Goal: Task Accomplishment & Management: Manage account settings

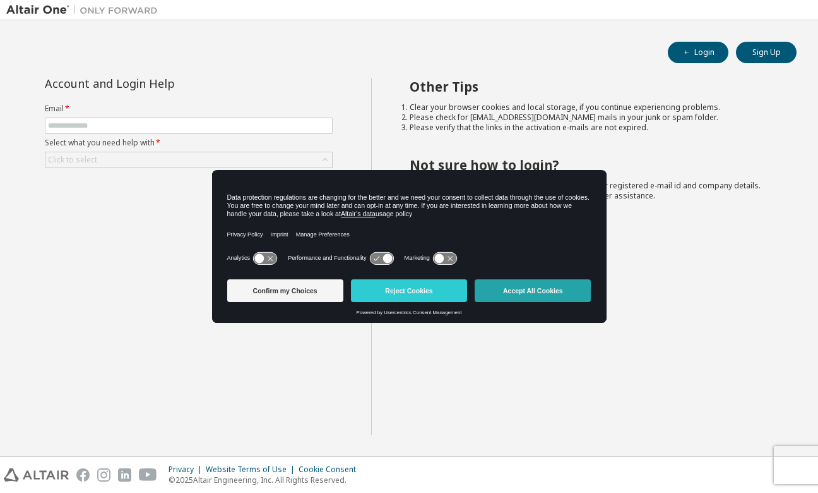
click at [554, 299] on button "Accept All Cookies" at bounding box center [533, 290] width 116 height 23
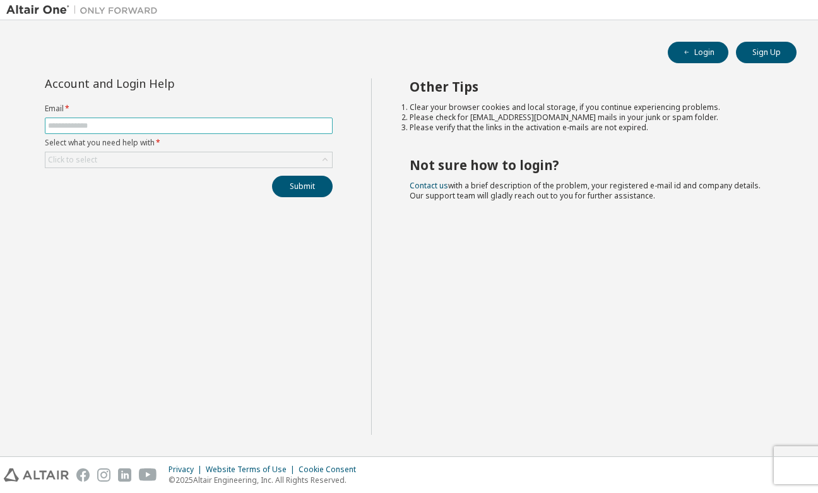
click at [220, 128] on input "text" at bounding box center [189, 126] width 282 height 10
type input "**********"
click at [321, 163] on icon at bounding box center [325, 159] width 13 height 13
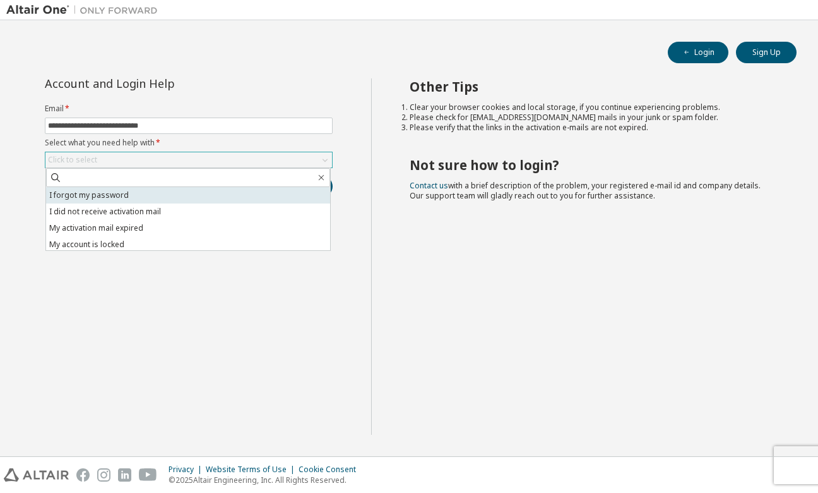
click at [176, 200] on li "I forgot my password" at bounding box center [188, 195] width 284 height 16
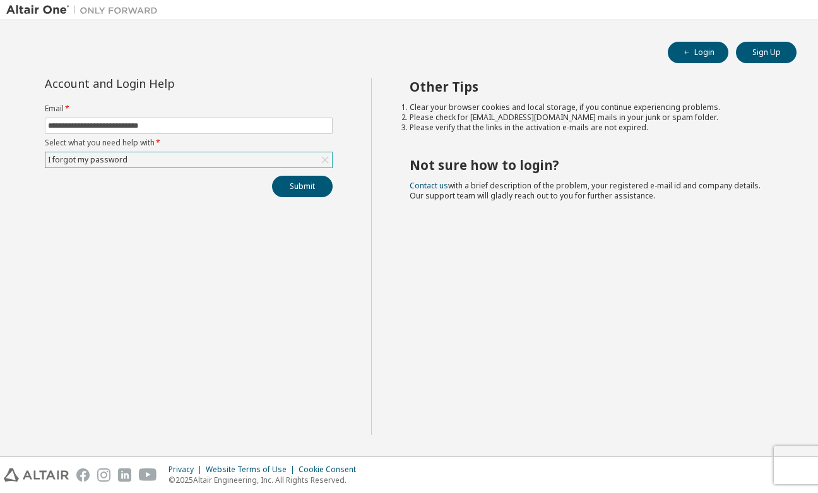
click at [176, 200] on div "**********" at bounding box center [188, 256] width 365 height 356
click at [303, 189] on button "Submit" at bounding box center [302, 186] width 61 height 21
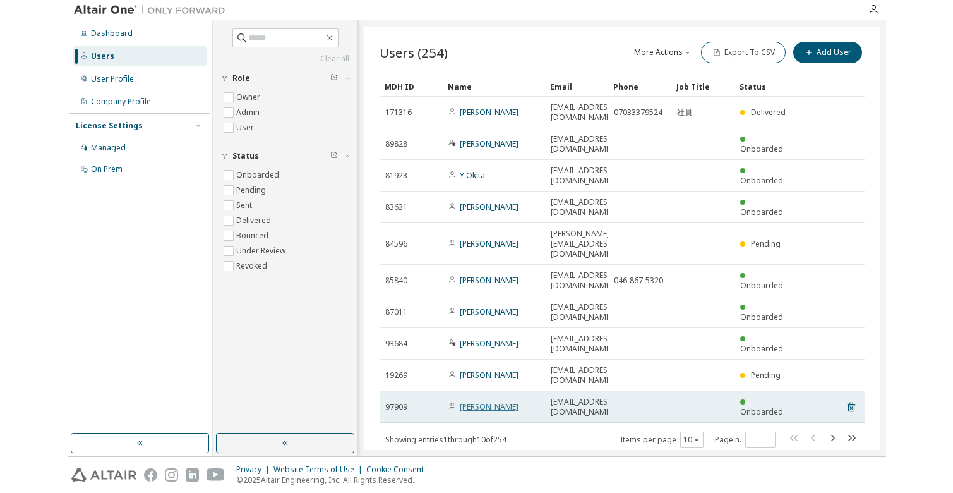
scroll to position [4, 0]
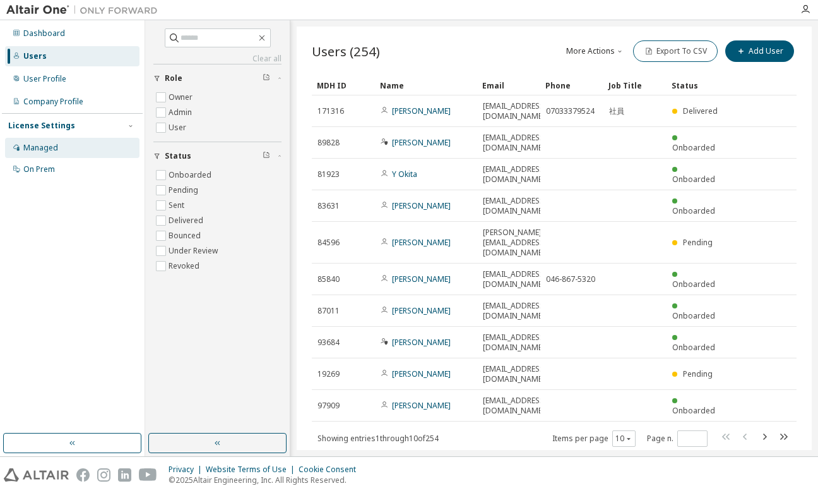
click at [43, 151] on div "Managed" at bounding box center [40, 148] width 35 height 10
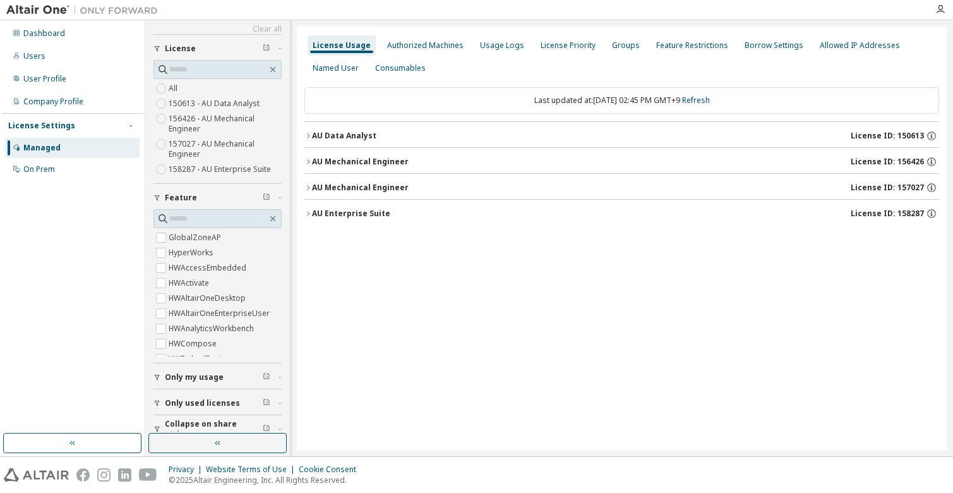
scroll to position [45, 0]
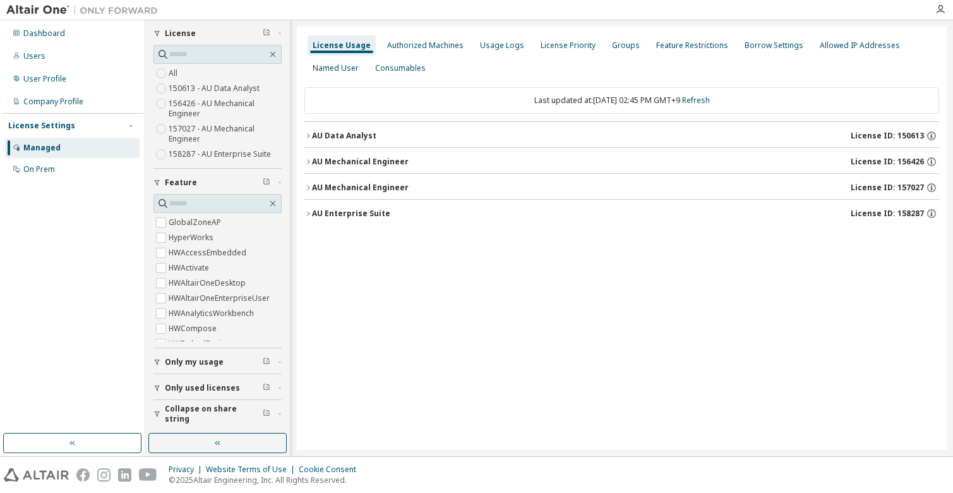
click at [210, 361] on span "Only my usage" at bounding box center [194, 362] width 59 height 10
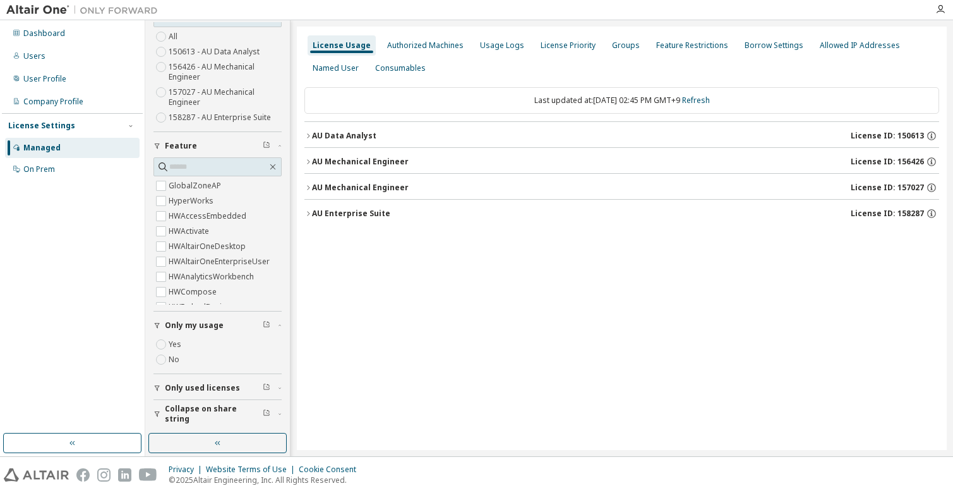
click at [196, 326] on span "Only my usage" at bounding box center [194, 325] width 59 height 10
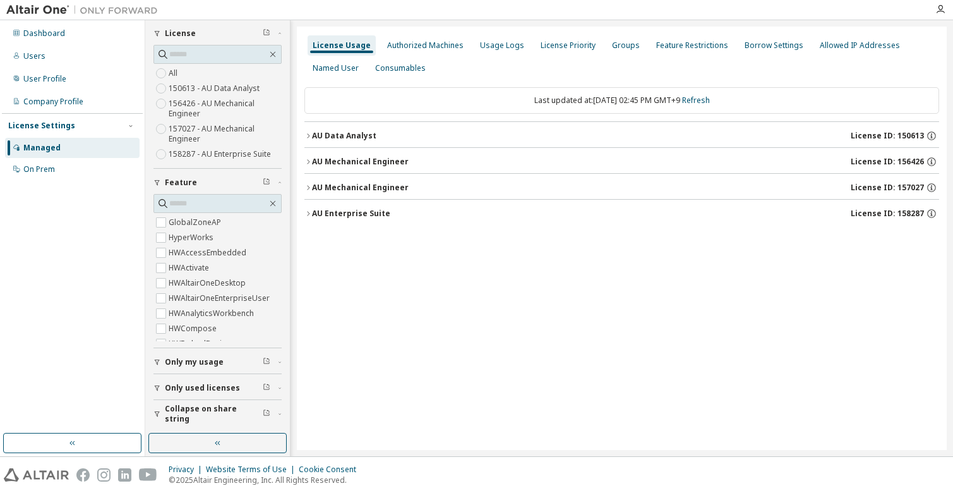
scroll to position [45, 0]
click at [309, 135] on icon "button" at bounding box center [308, 136] width 8 height 8
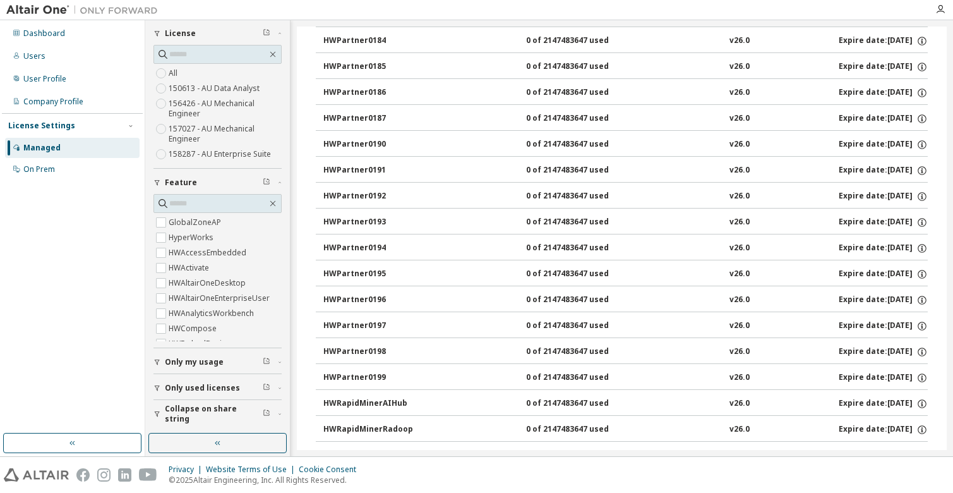
scroll to position [1765, 0]
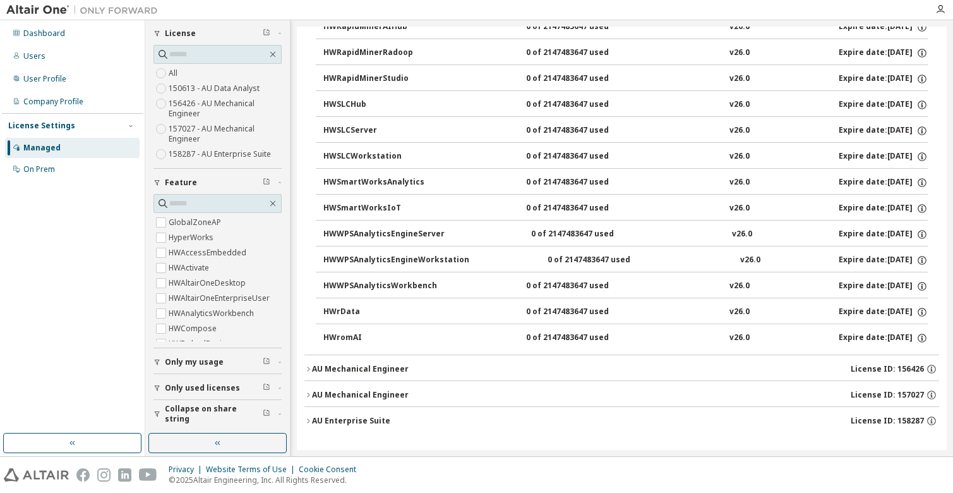
click at [308, 369] on icon "button" at bounding box center [308, 369] width 8 height 8
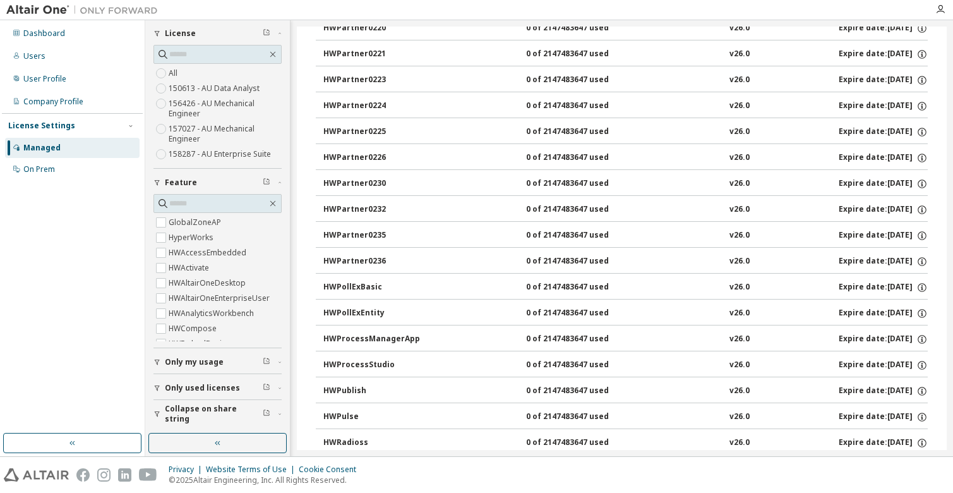
scroll to position [10547, 0]
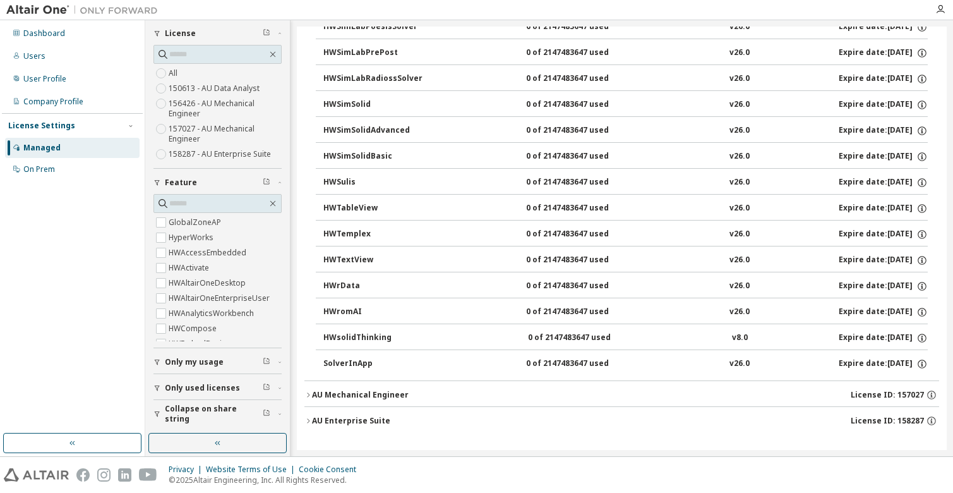
click at [307, 394] on icon "button" at bounding box center [308, 395] width 8 height 8
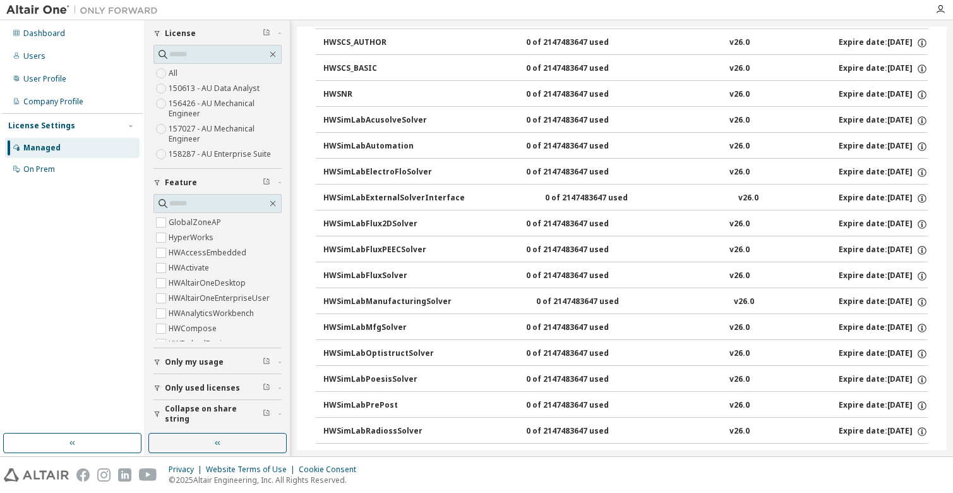
scroll to position [19458, 0]
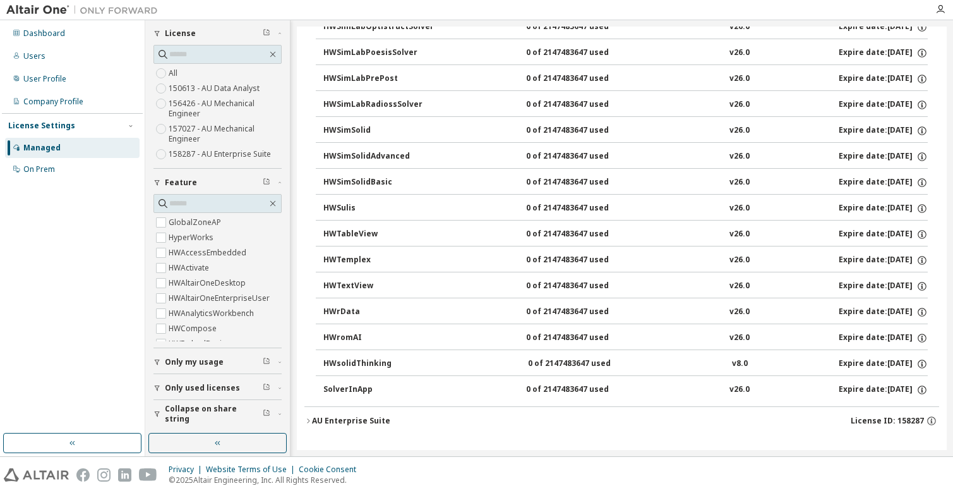
click at [308, 421] on icon "button" at bounding box center [308, 421] width 8 height 8
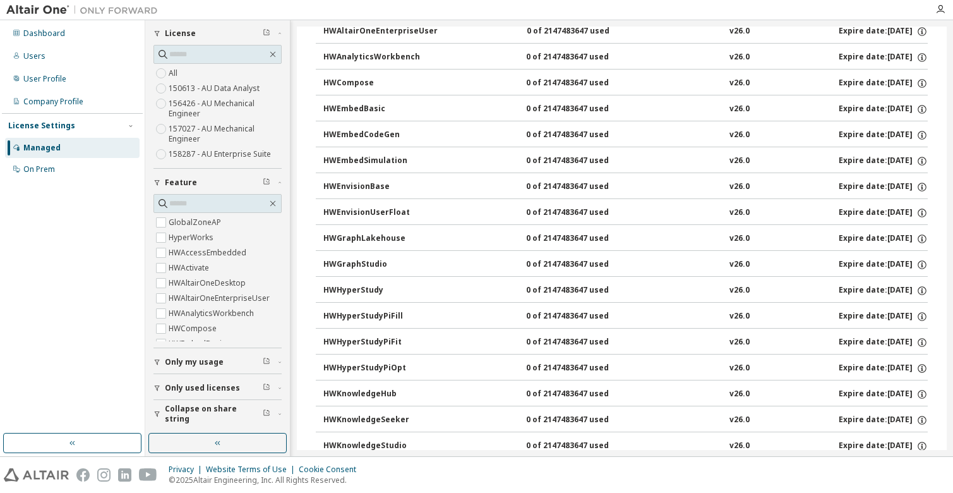
scroll to position [0, 0]
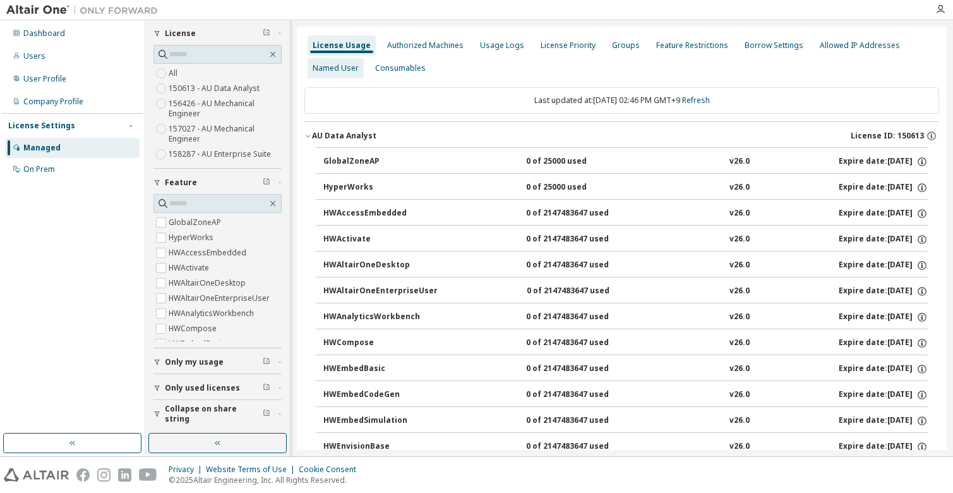
click at [352, 66] on div "Named User" at bounding box center [336, 68] width 46 height 10
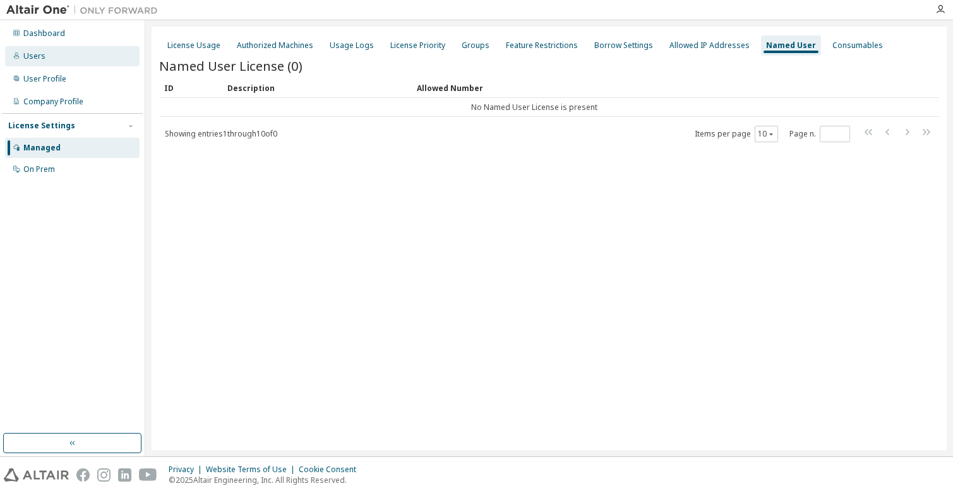
click at [83, 60] on div "Users" at bounding box center [72, 56] width 134 height 20
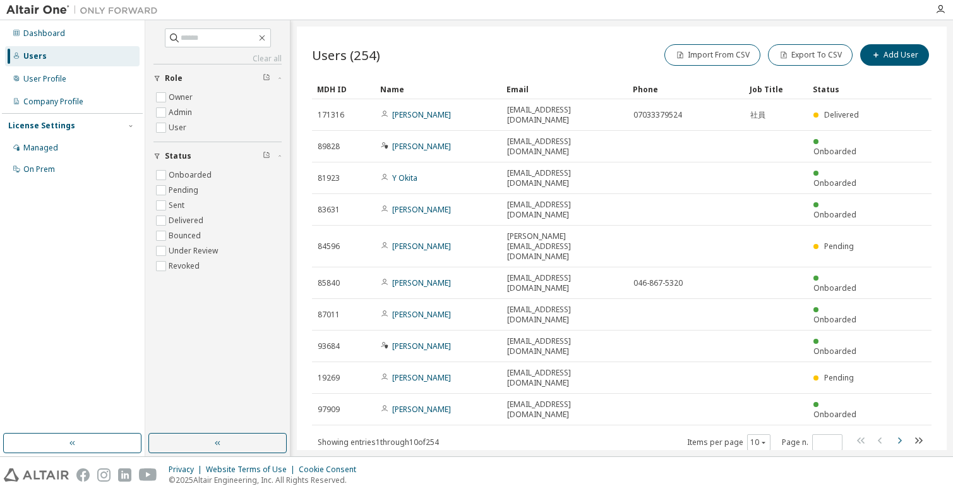
click at [818, 433] on icon "button" at bounding box center [899, 440] width 15 height 15
type input "*"
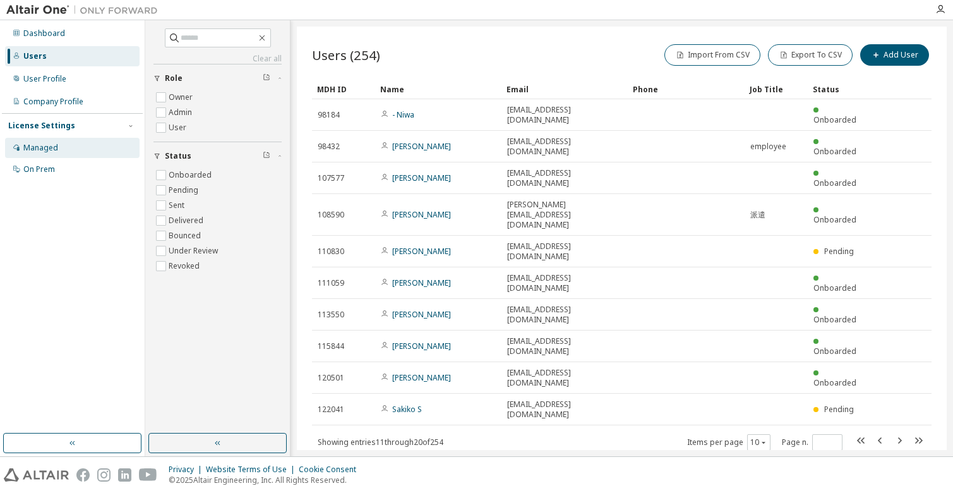
click at [51, 150] on div "Managed" at bounding box center [40, 148] width 35 height 10
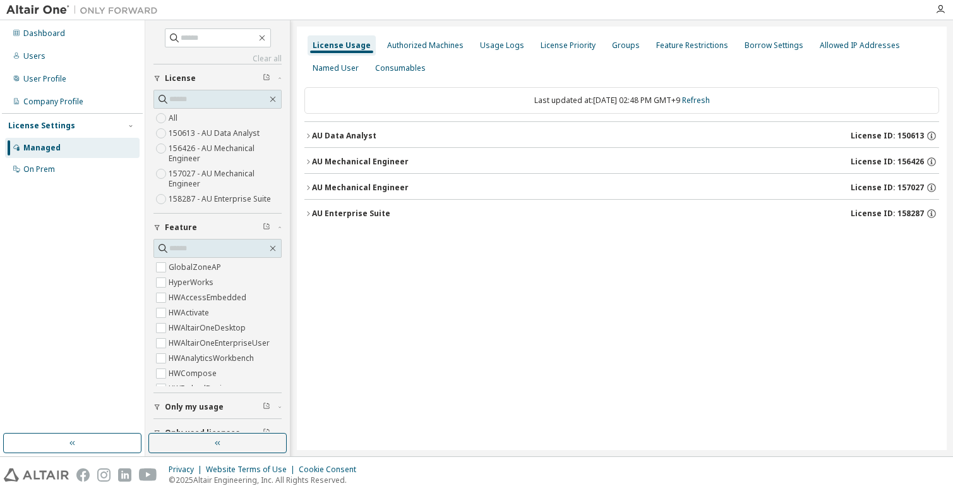
click at [306, 214] on icon "button" at bounding box center [308, 214] width 8 height 8
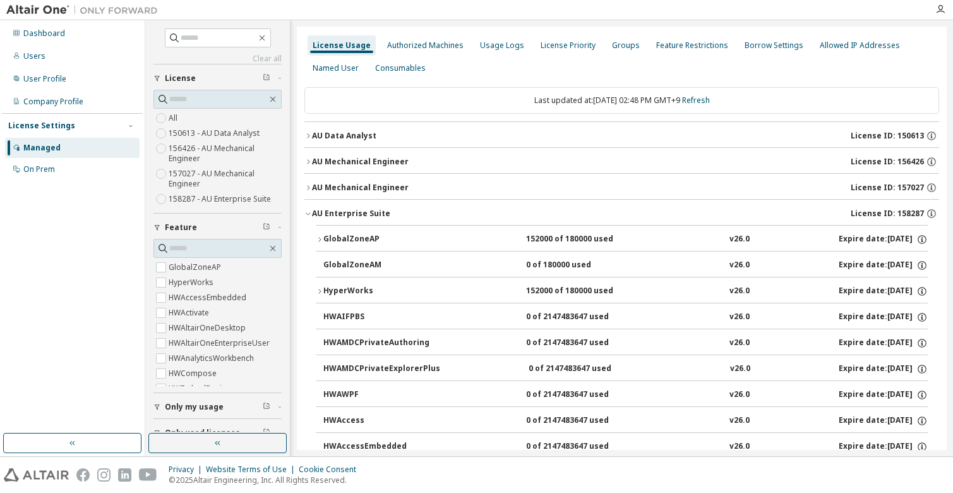
click at [306, 214] on icon "button" at bounding box center [308, 214] width 8 height 8
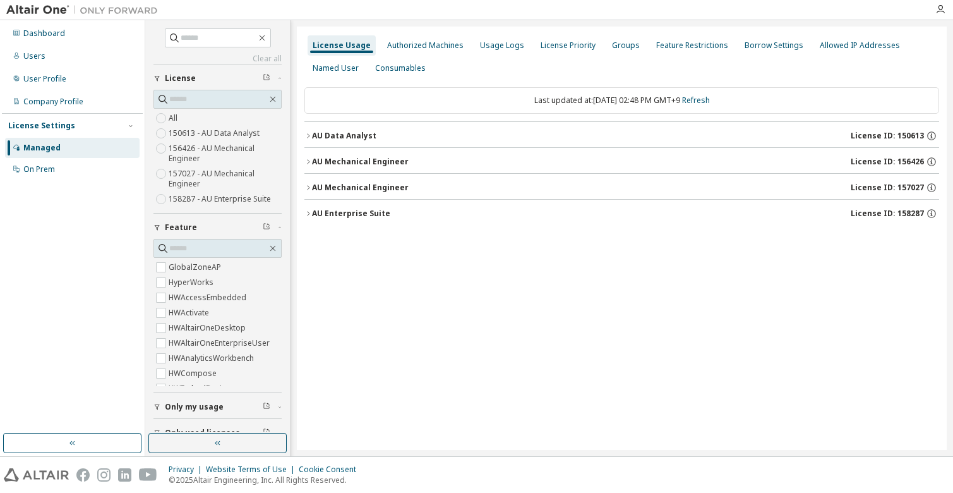
click at [544, 285] on div "License Usage Authorized Machines Usage Logs License Priority Groups Feature Re…" at bounding box center [622, 238] width 650 height 423
click at [503, 328] on div "License Usage Authorized Machines Usage Logs License Priority Groups Feature Re…" at bounding box center [622, 238] width 650 height 423
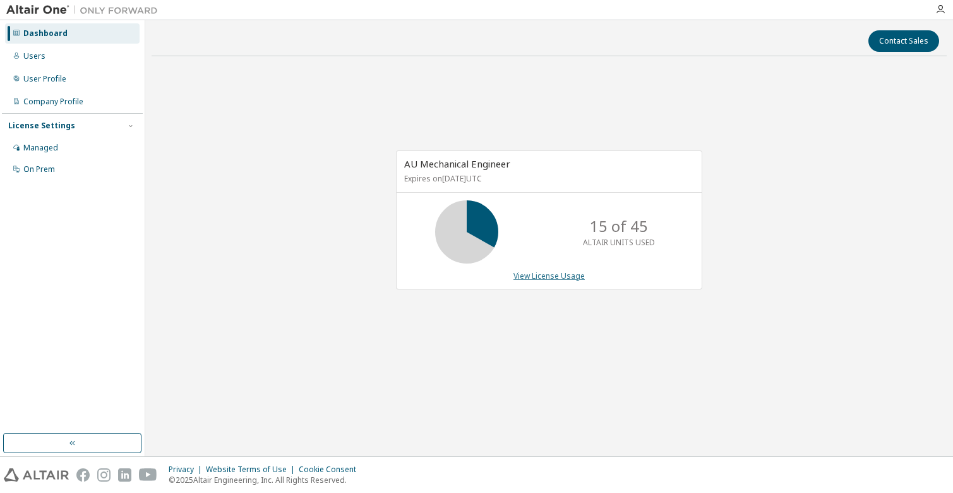
click at [537, 277] on link "View License Usage" at bounding box center [548, 275] width 71 height 11
